Goal: Check status: Check status

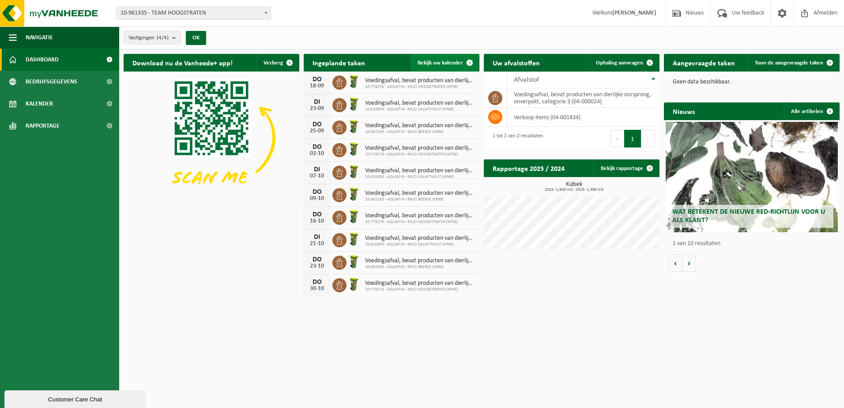
click at [472, 64] on span at bounding box center [470, 63] width 18 height 18
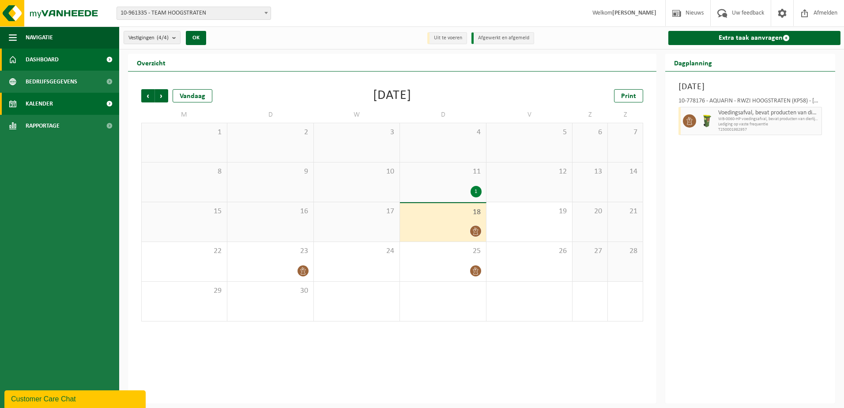
click at [96, 60] on link "Dashboard" at bounding box center [59, 60] width 119 height 22
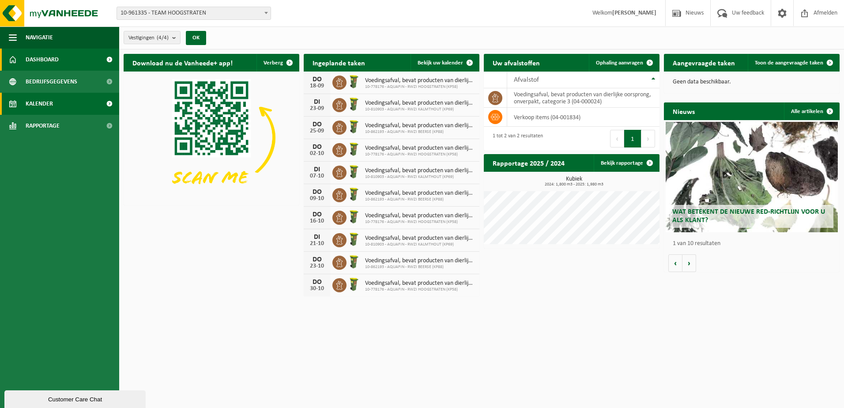
click at [97, 110] on link "Kalender" at bounding box center [59, 104] width 119 height 22
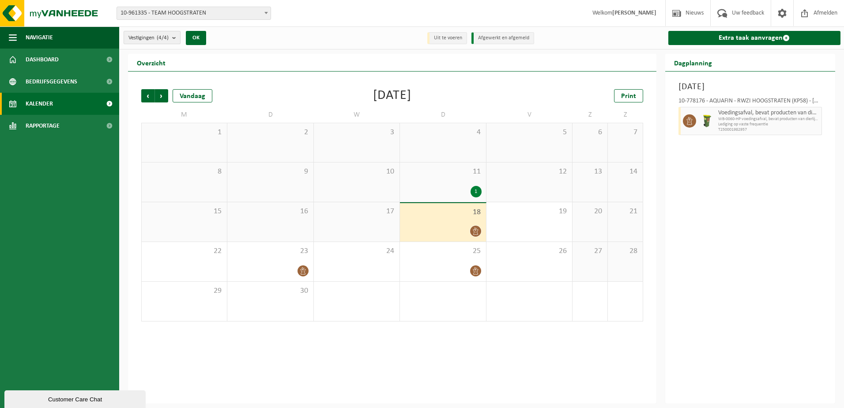
click at [177, 38] on b "submit" at bounding box center [176, 37] width 8 height 12
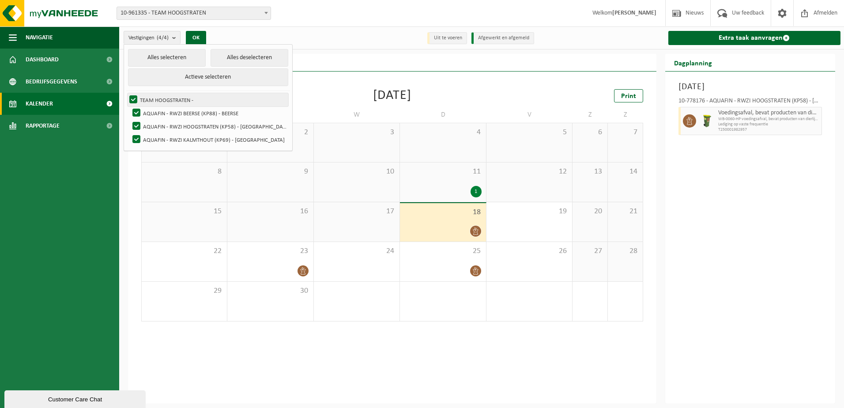
click at [131, 101] on label "TEAM HOOGSTRATEN -" at bounding box center [208, 99] width 161 height 13
click at [126, 93] on input "TEAM HOOGSTRATEN -" at bounding box center [126, 93] width 0 height 0
checkbox input "false"
click at [135, 112] on label "AQUAFIN - RWZI BEERSE (KP88) - BEERSE" at bounding box center [210, 112] width 158 height 13
click at [129, 106] on input "AQUAFIN - RWZI BEERSE (KP88) - BEERSE" at bounding box center [129, 106] width 0 height 0
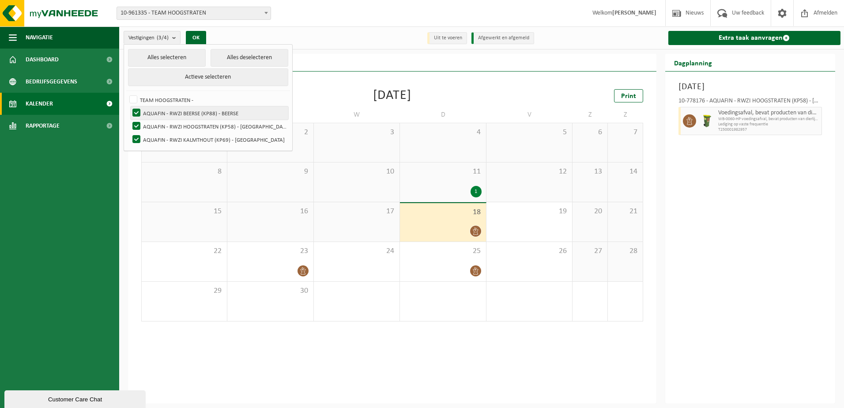
checkbox input "false"
click at [139, 125] on label "AQUAFIN - RWZI HOOGSTRATEN (KP58) - [GEOGRAPHIC_DATA]" at bounding box center [210, 126] width 158 height 13
click at [129, 120] on input "AQUAFIN - RWZI HOOGSTRATEN (KP58) - [GEOGRAPHIC_DATA]" at bounding box center [129, 119] width 0 height 0
checkbox input "false"
click at [203, 37] on button "OK" at bounding box center [196, 38] width 20 height 14
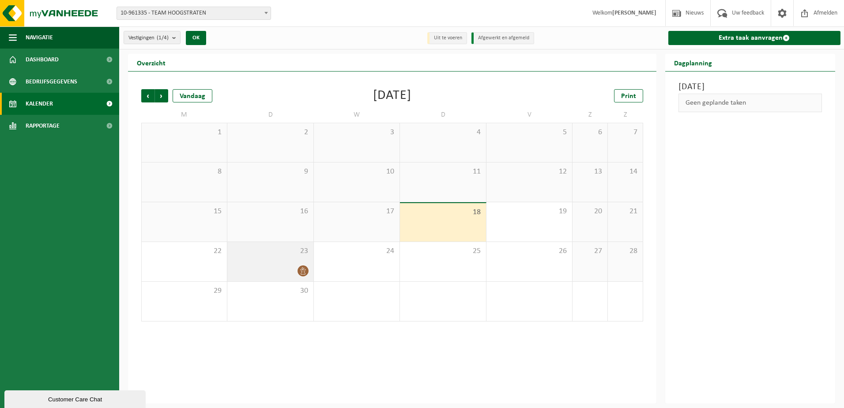
click at [270, 264] on div "23" at bounding box center [270, 261] width 86 height 39
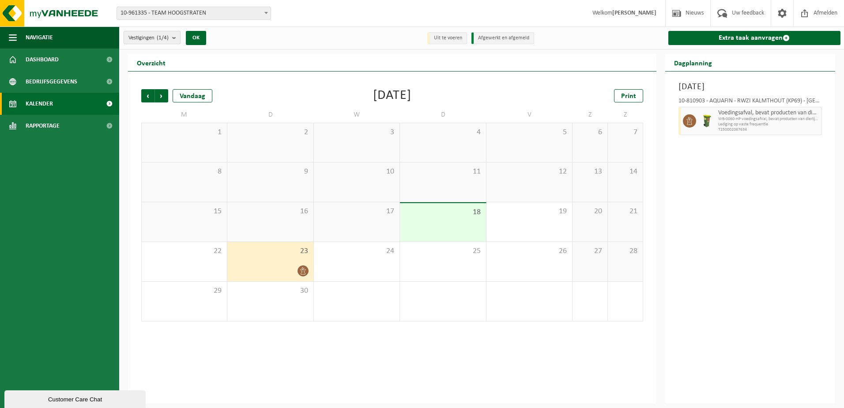
click at [176, 38] on b "submit" at bounding box center [176, 37] width 8 height 12
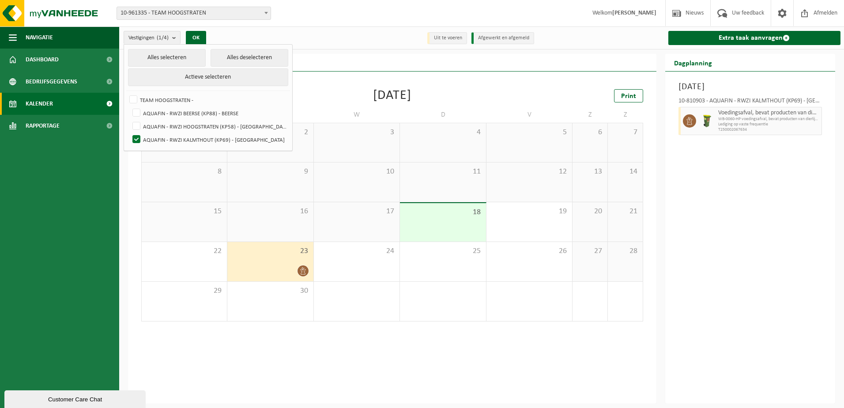
click at [305, 273] on icon at bounding box center [303, 271] width 8 height 8
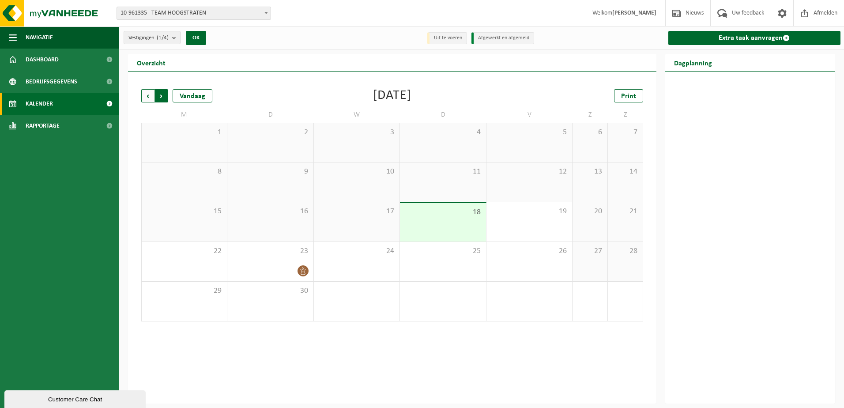
click at [146, 98] on span "Vorige" at bounding box center [147, 95] width 13 height 13
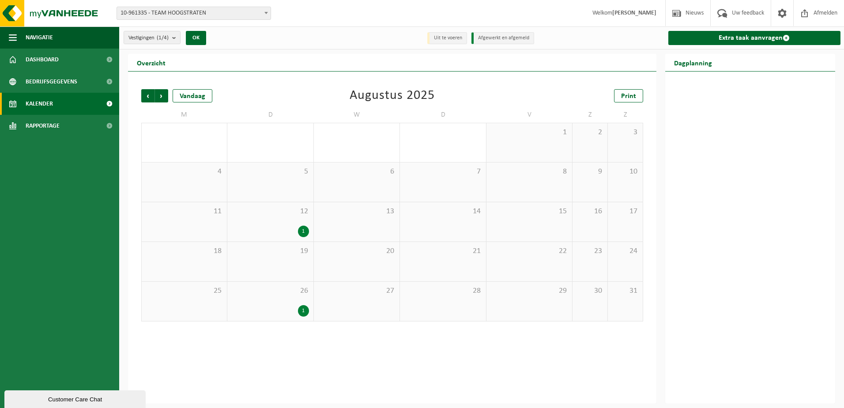
click at [303, 308] on div "1" at bounding box center [303, 310] width 11 height 11
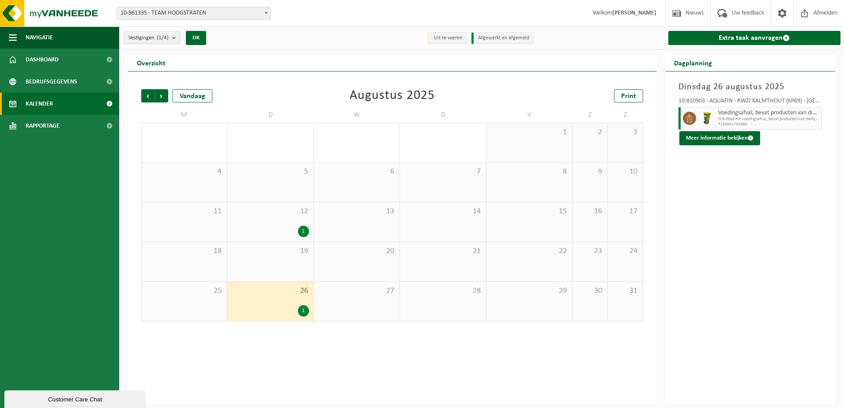
click at [295, 229] on div "1" at bounding box center [270, 231] width 77 height 11
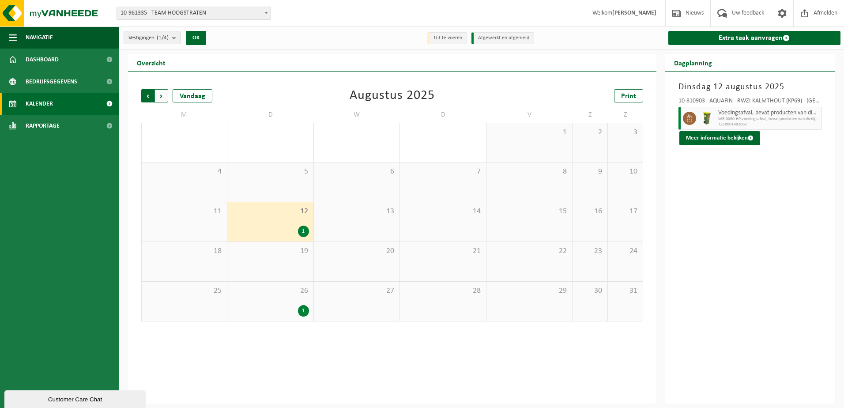
click at [163, 98] on span "Volgende" at bounding box center [161, 95] width 13 height 13
